Goal: Navigation & Orientation: Find specific page/section

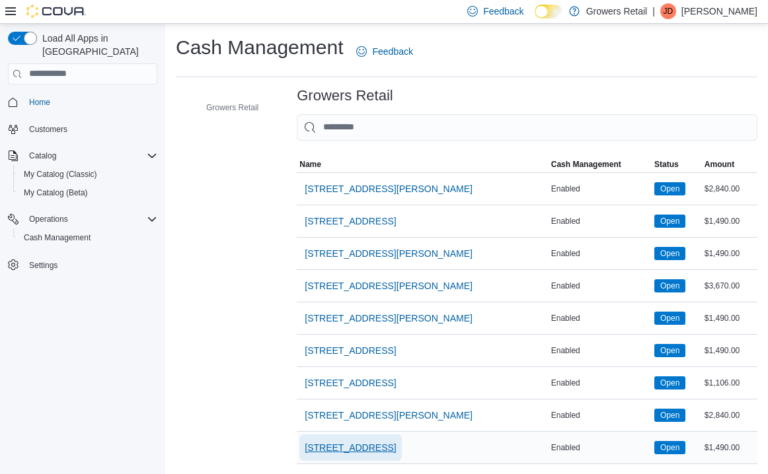
click at [345, 450] on span "[STREET_ADDRESS]" at bounding box center [350, 447] width 91 height 13
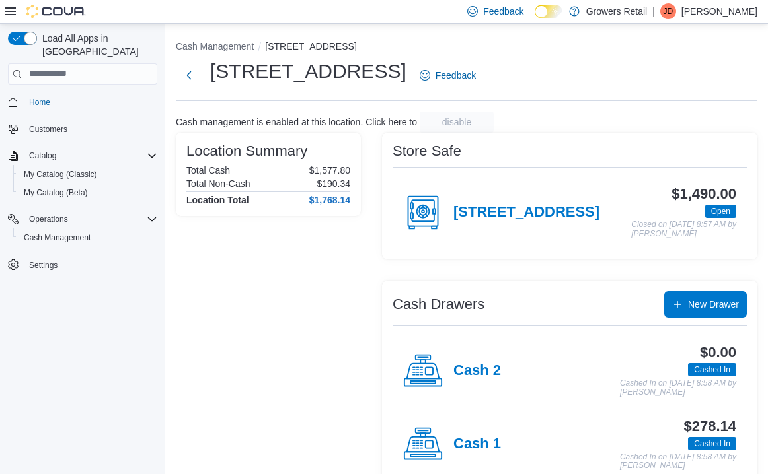
scroll to position [38, 0]
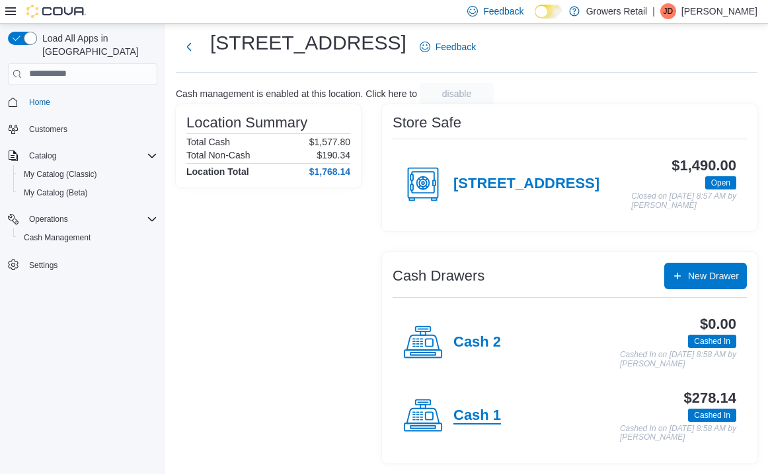
click at [493, 417] on h4 "Cash 1" at bounding box center [477, 416] width 48 height 17
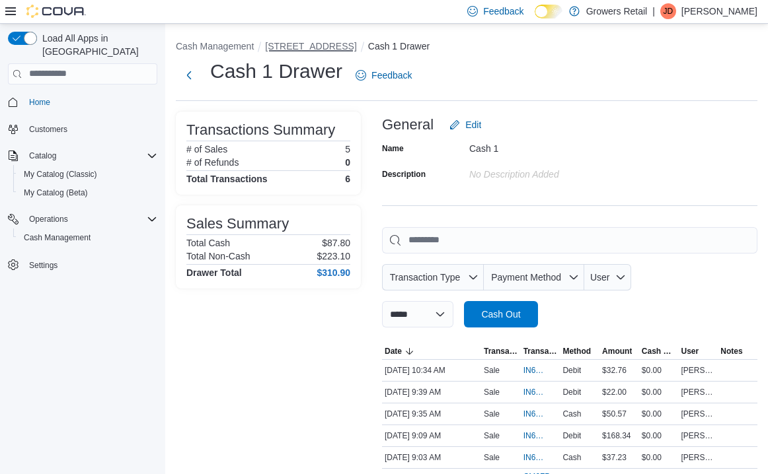
click at [311, 48] on button "[STREET_ADDRESS]" at bounding box center [310, 46] width 91 height 11
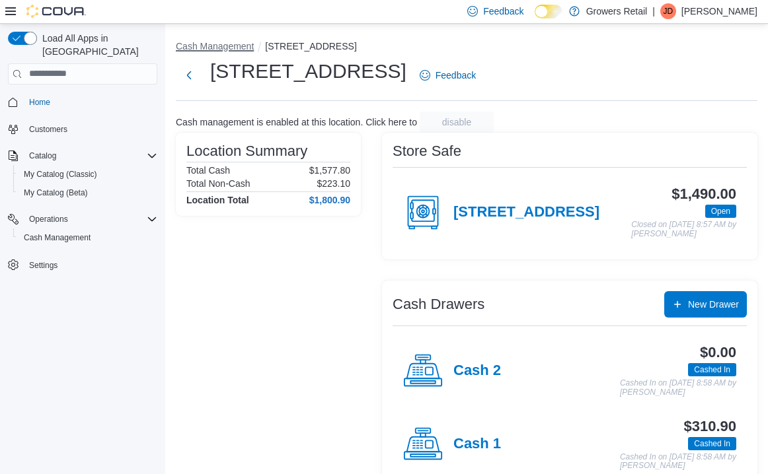
click at [221, 43] on button "Cash Management" at bounding box center [215, 46] width 78 height 11
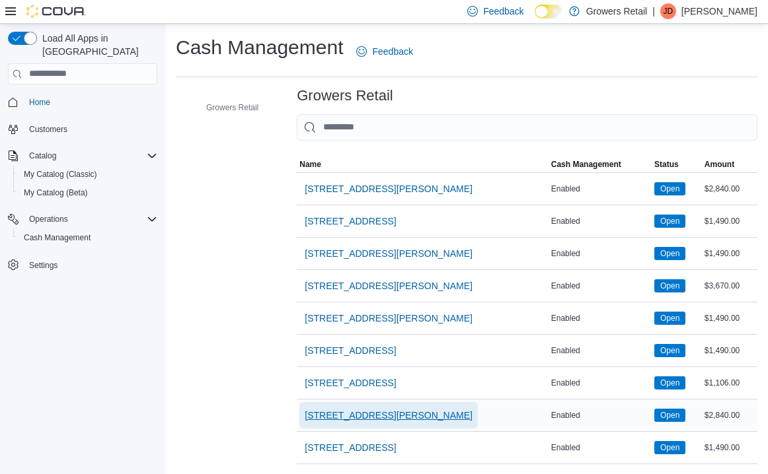
click at [346, 413] on span "[STREET_ADDRESS][PERSON_NAME]" at bounding box center [389, 415] width 168 height 13
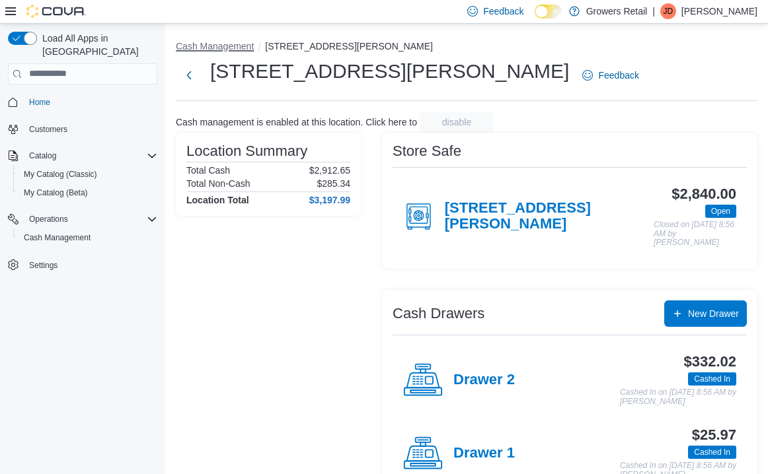
click at [209, 44] on button "Cash Management" at bounding box center [215, 46] width 78 height 11
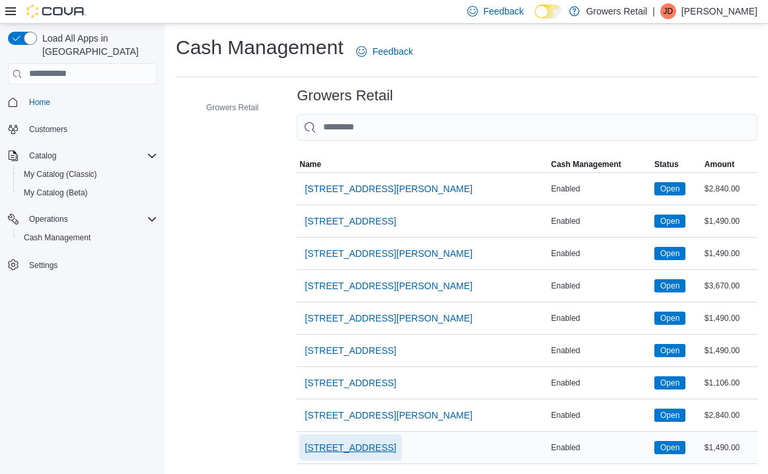
click at [354, 449] on span "[STREET_ADDRESS]" at bounding box center [350, 447] width 91 height 13
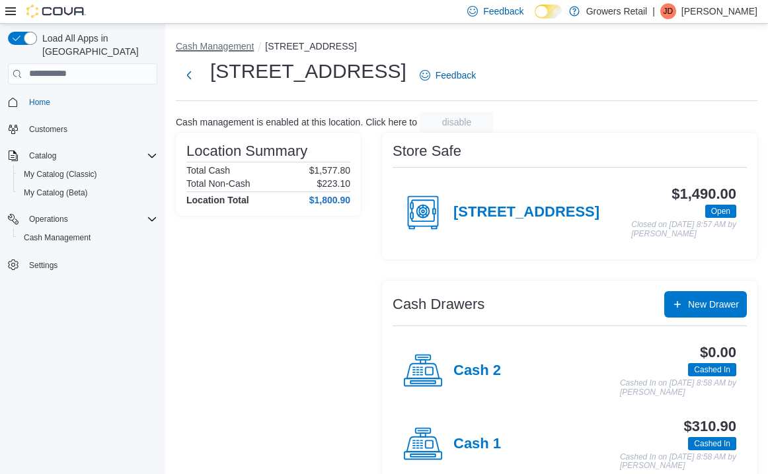
click at [223, 48] on button "Cash Management" at bounding box center [215, 46] width 78 height 11
